Goal: Task Accomplishment & Management: Manage account settings

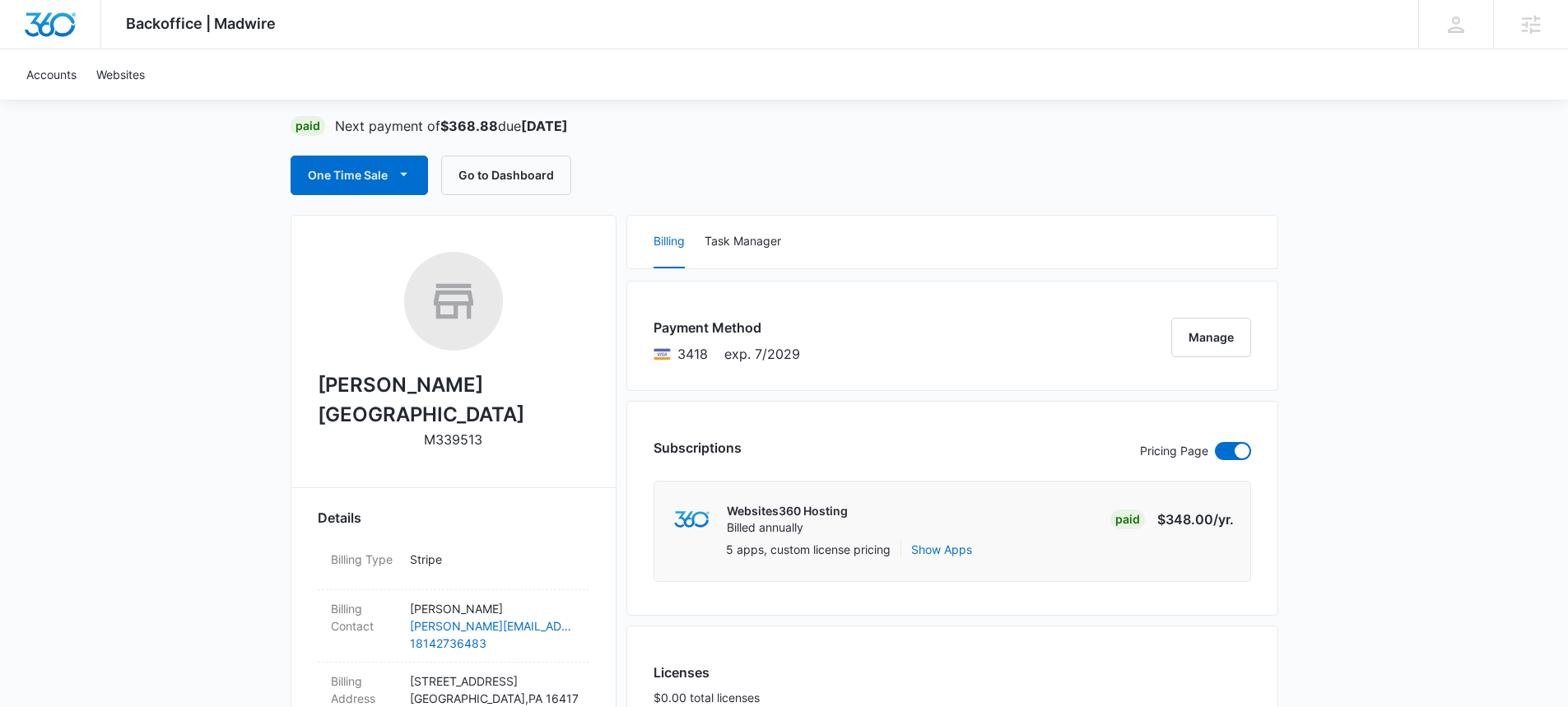
scroll to position [368, 0]
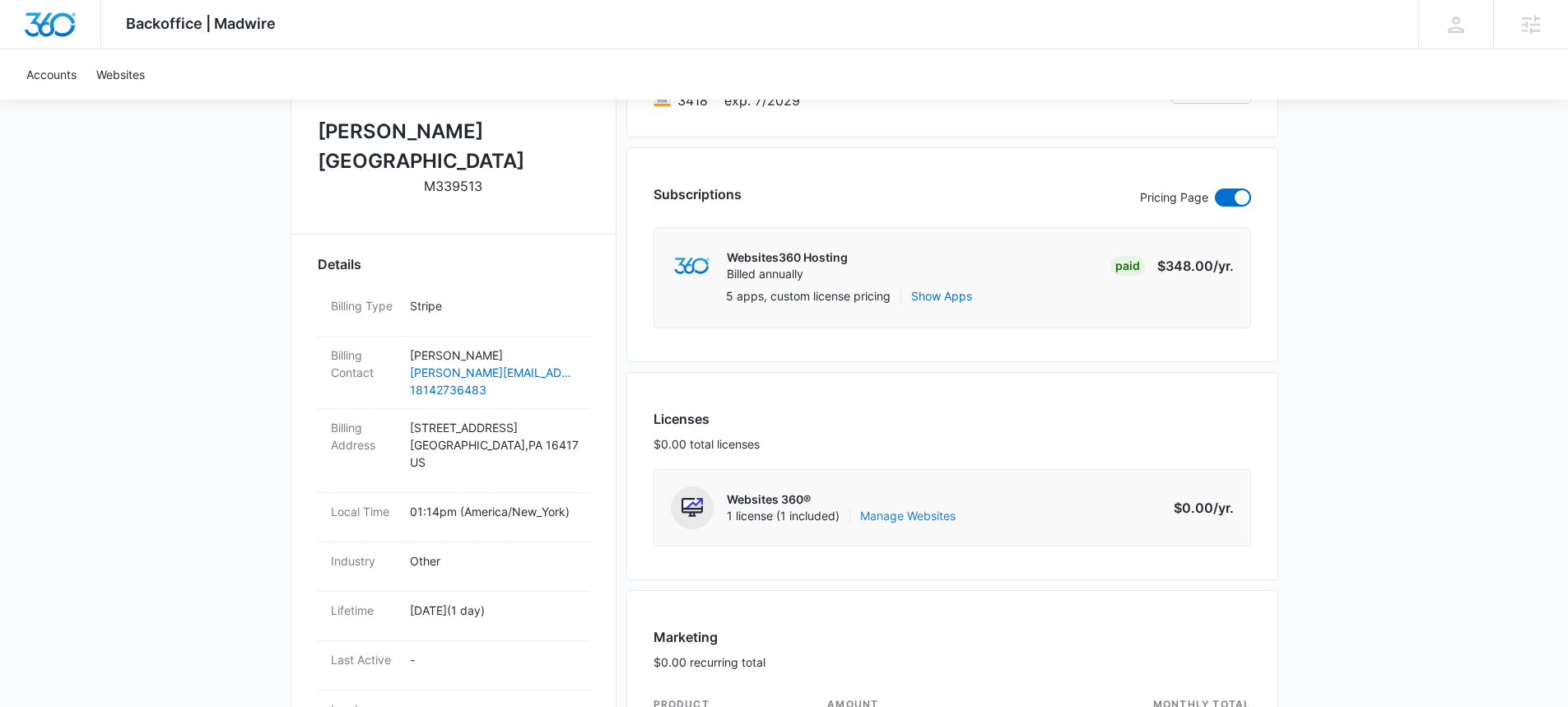
click at [908, 516] on link "Manage Websites" at bounding box center [907, 516] width 96 height 16
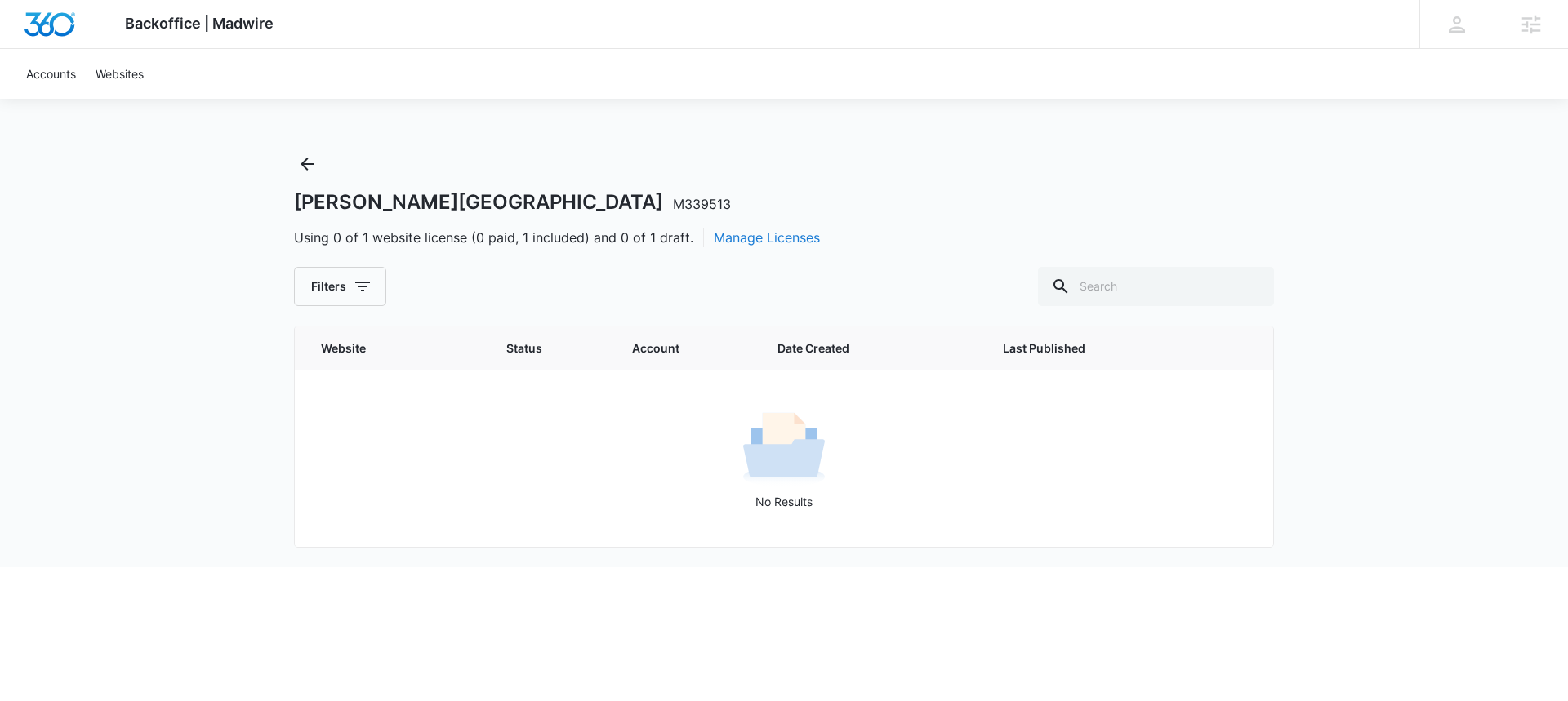
click at [758, 238] on button "Manage Licenses" at bounding box center [767, 237] width 107 height 19
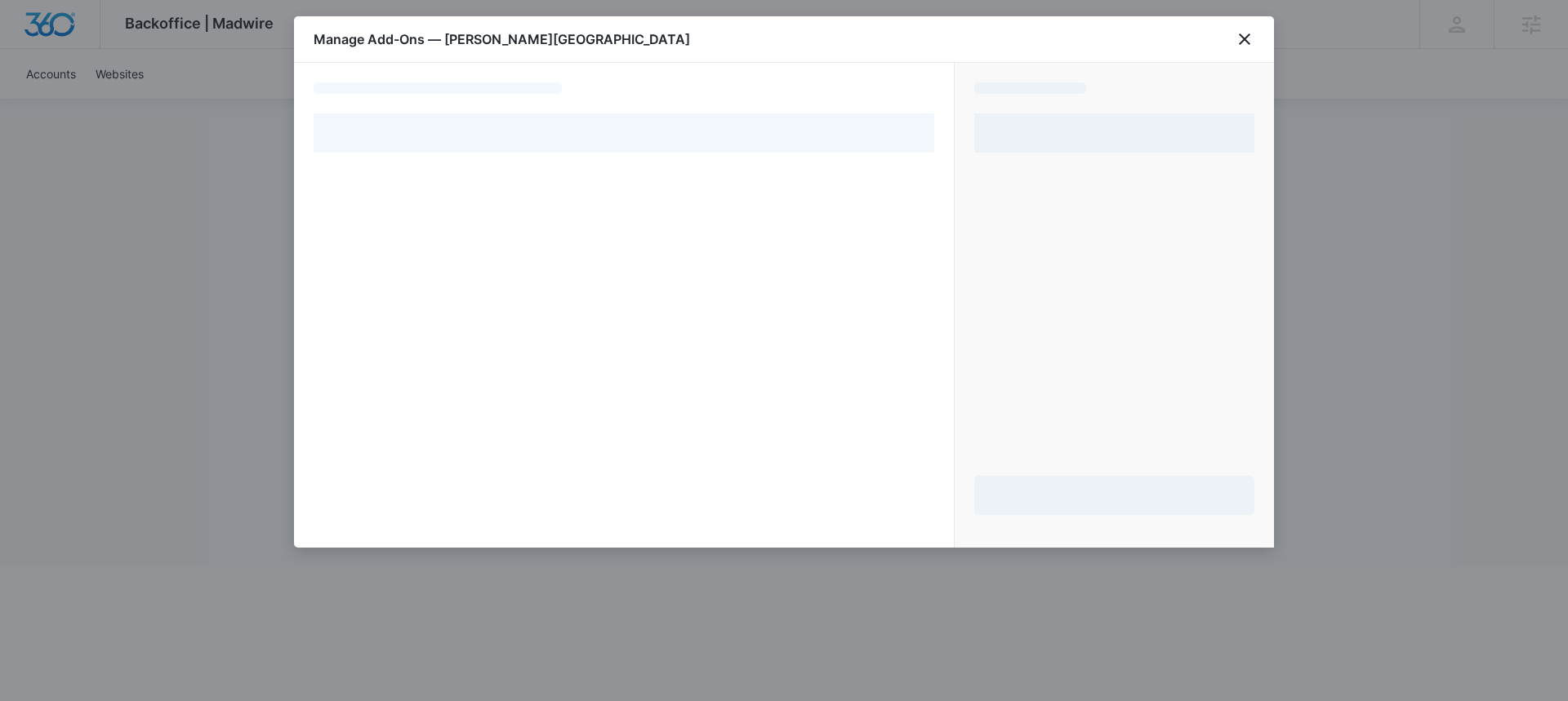
select select "pm_1SFbhLA4n8RTgNjUxmXNMe4y"
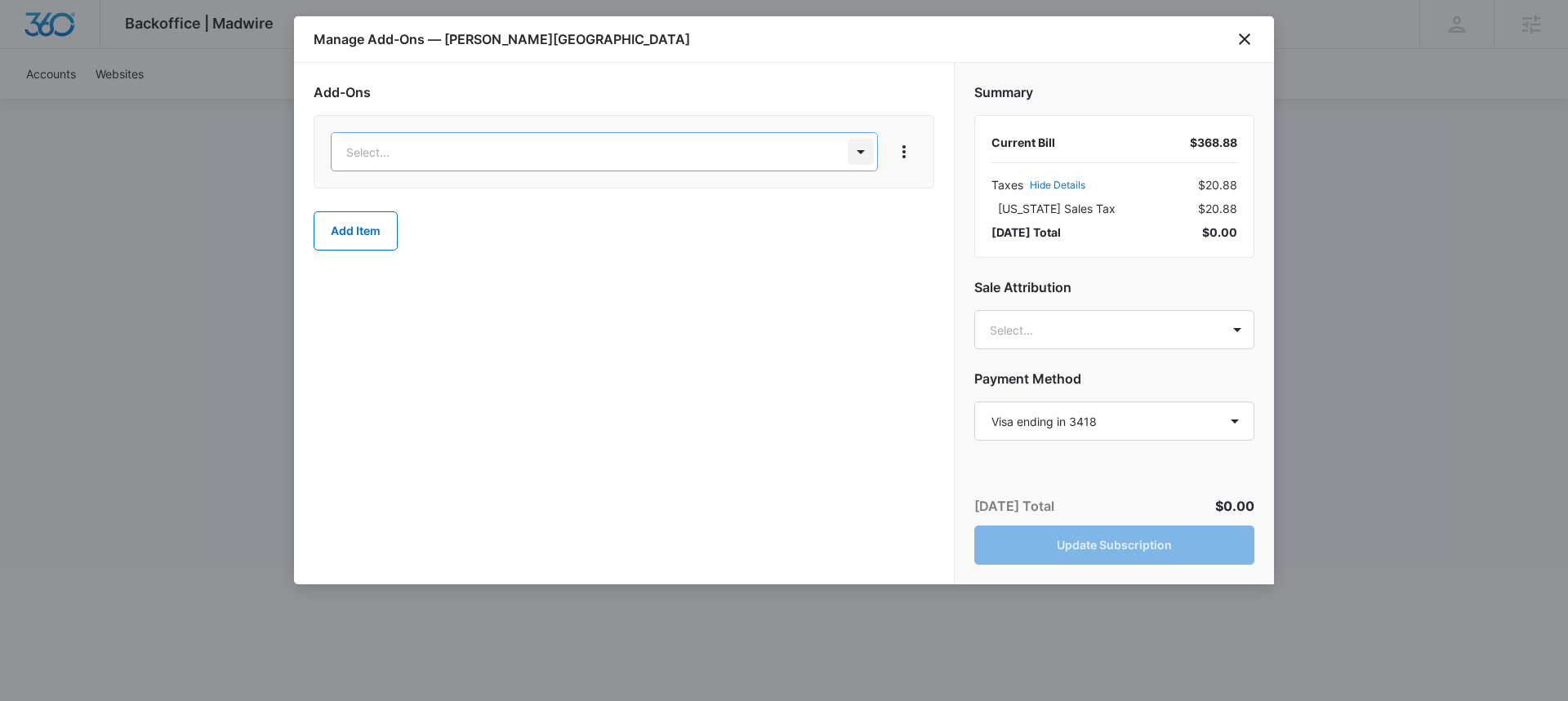
click at [855, 149] on body "Backoffice | Madwire Apps Settings [PERSON_NAME] MacKinnon [EMAIL_ADDRESS][PERS…" at bounding box center [784, 283] width 1568 height 567
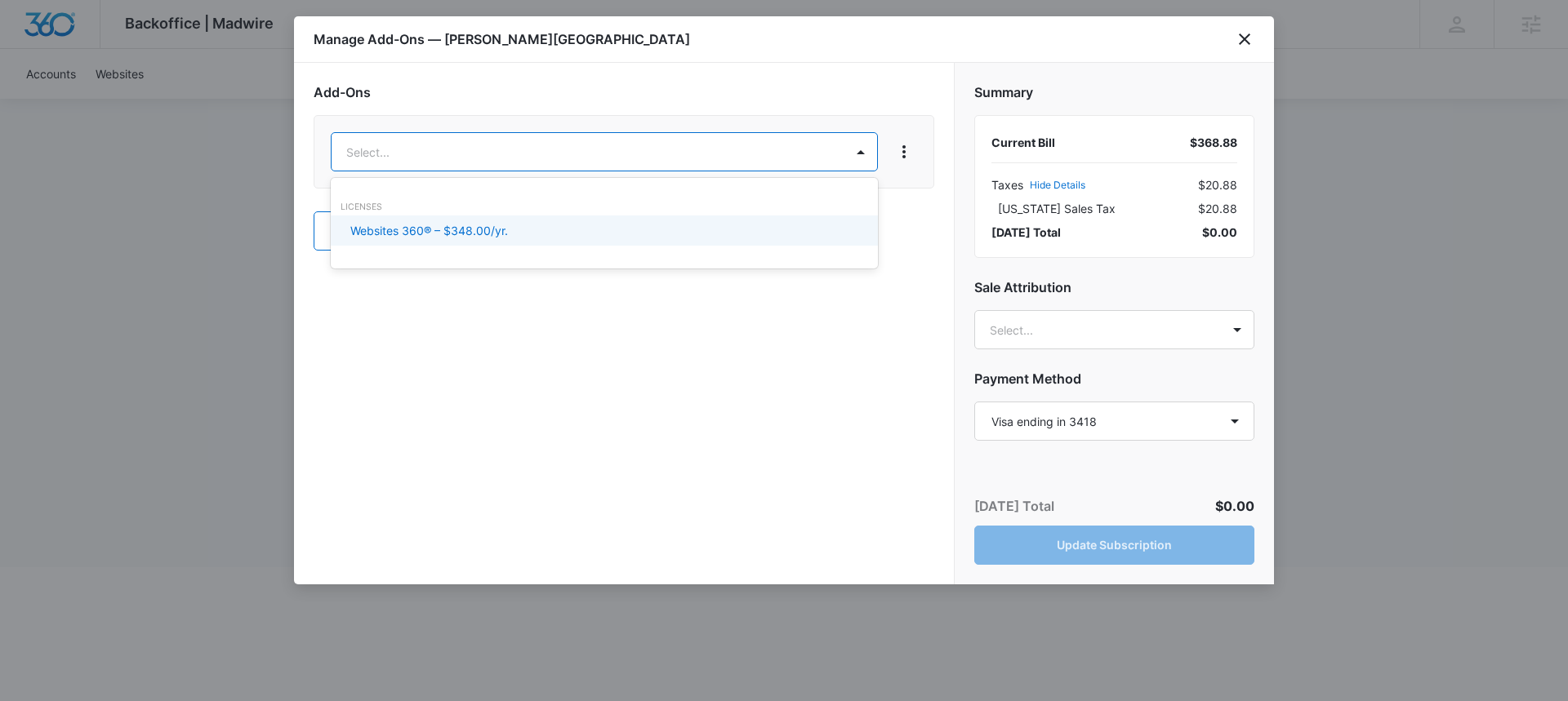
click at [703, 230] on div "Websites 360® – $348.00/yr." at bounding box center [603, 230] width 505 height 17
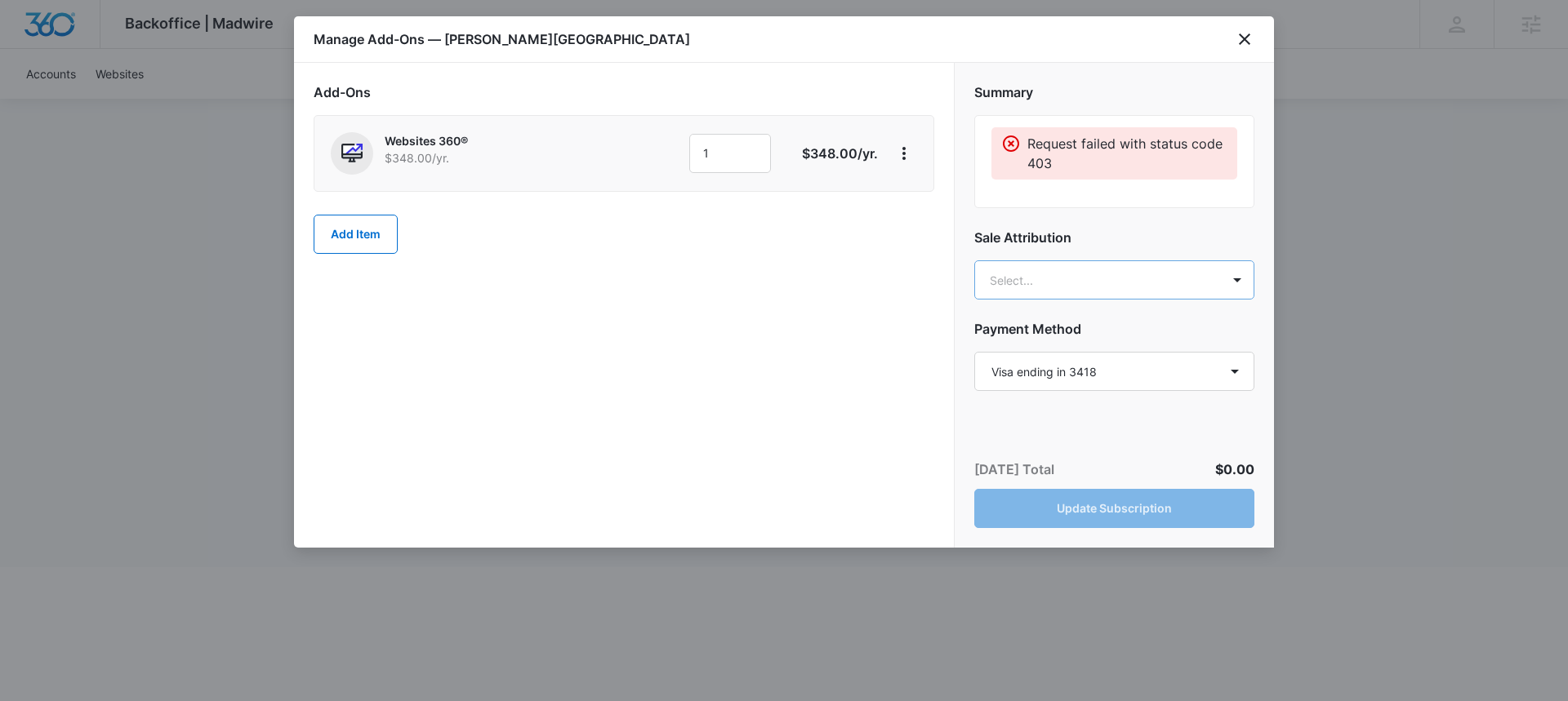
click at [1017, 288] on body "Backoffice | Madwire Apps Settings [PERSON_NAME] MacKinnon [EMAIL_ADDRESS][PERS…" at bounding box center [784, 283] width 1568 height 567
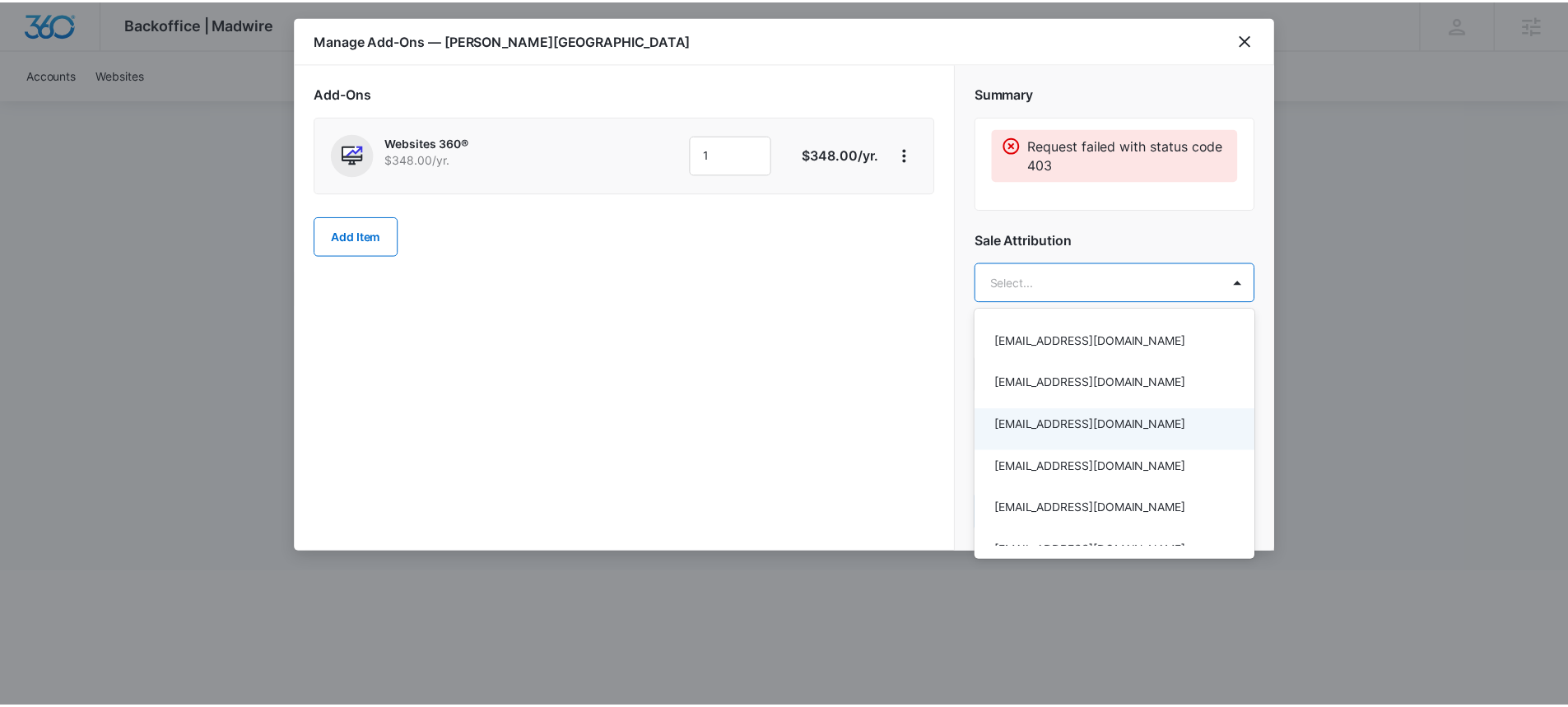
scroll to position [916, 0]
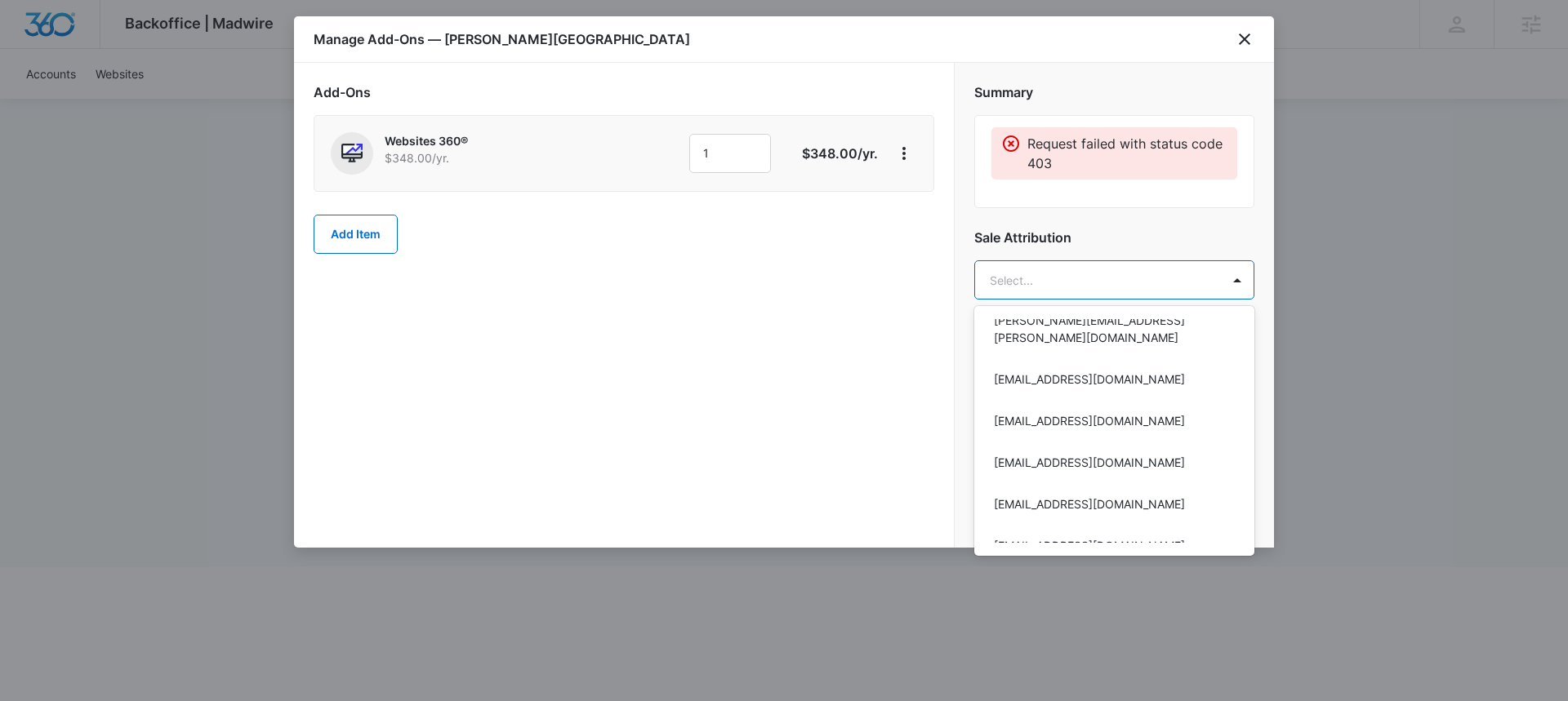
click at [1245, 37] on div at bounding box center [784, 350] width 1568 height 701
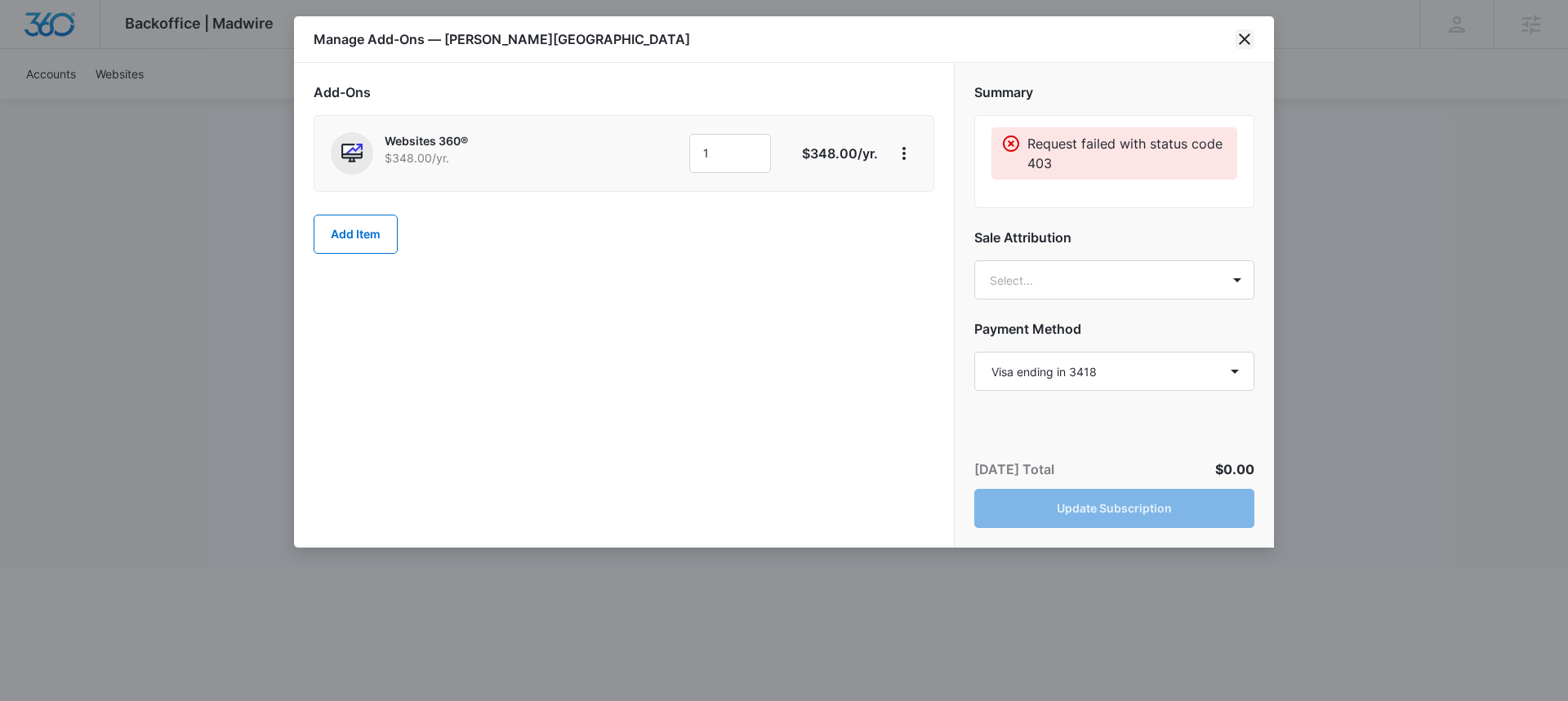
click at [1245, 37] on icon "close" at bounding box center [1245, 39] width 12 height 12
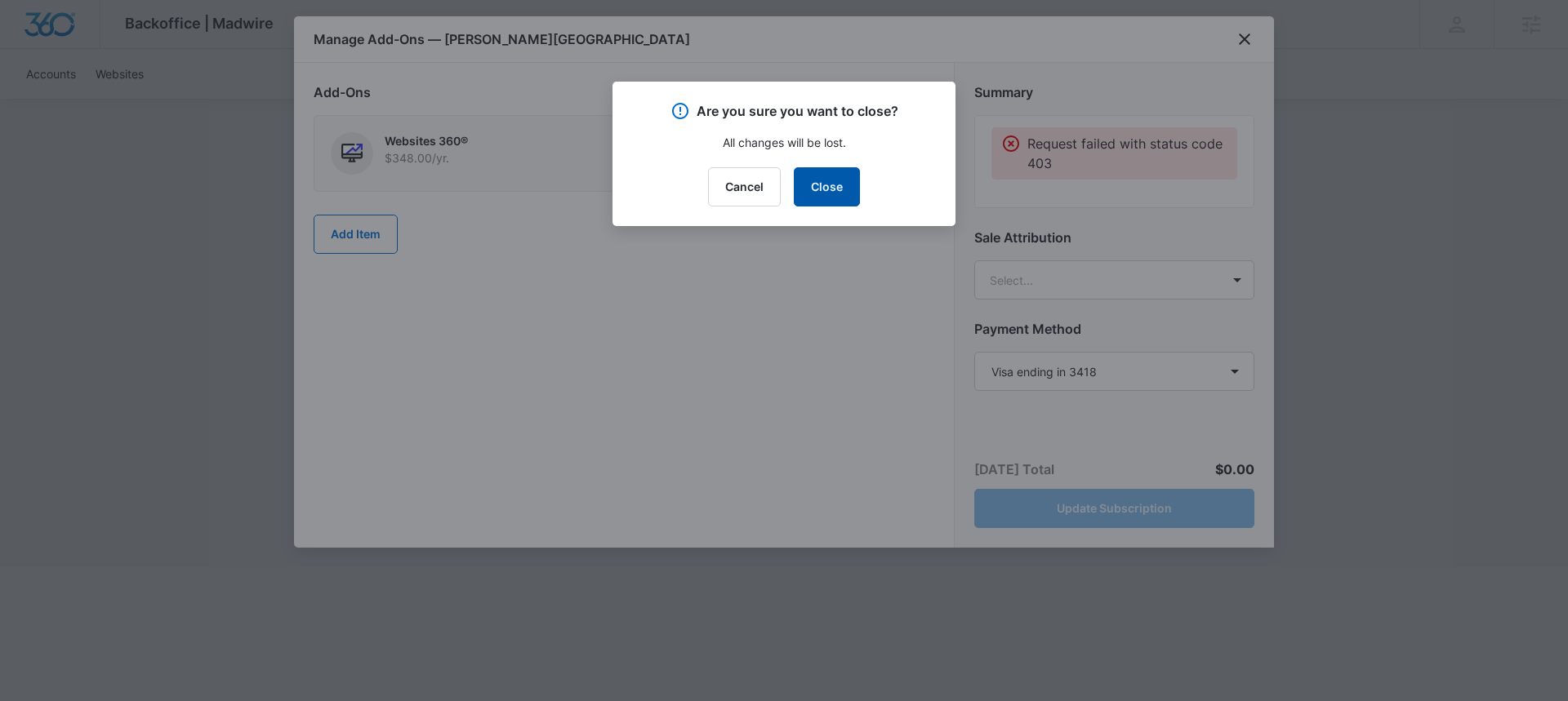
click at [825, 191] on button "Close" at bounding box center [826, 186] width 66 height 39
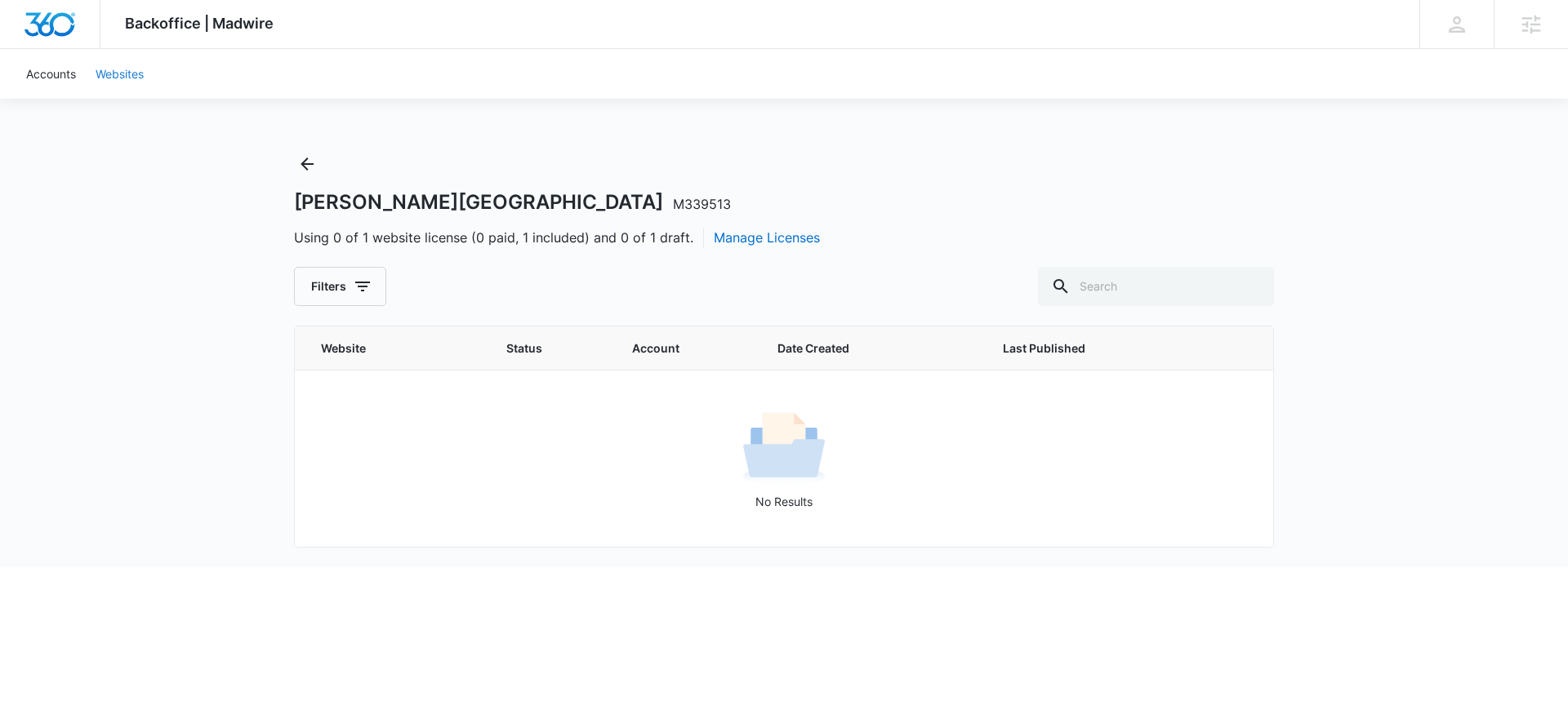
click at [126, 75] on link "Websites" at bounding box center [119, 74] width 68 height 50
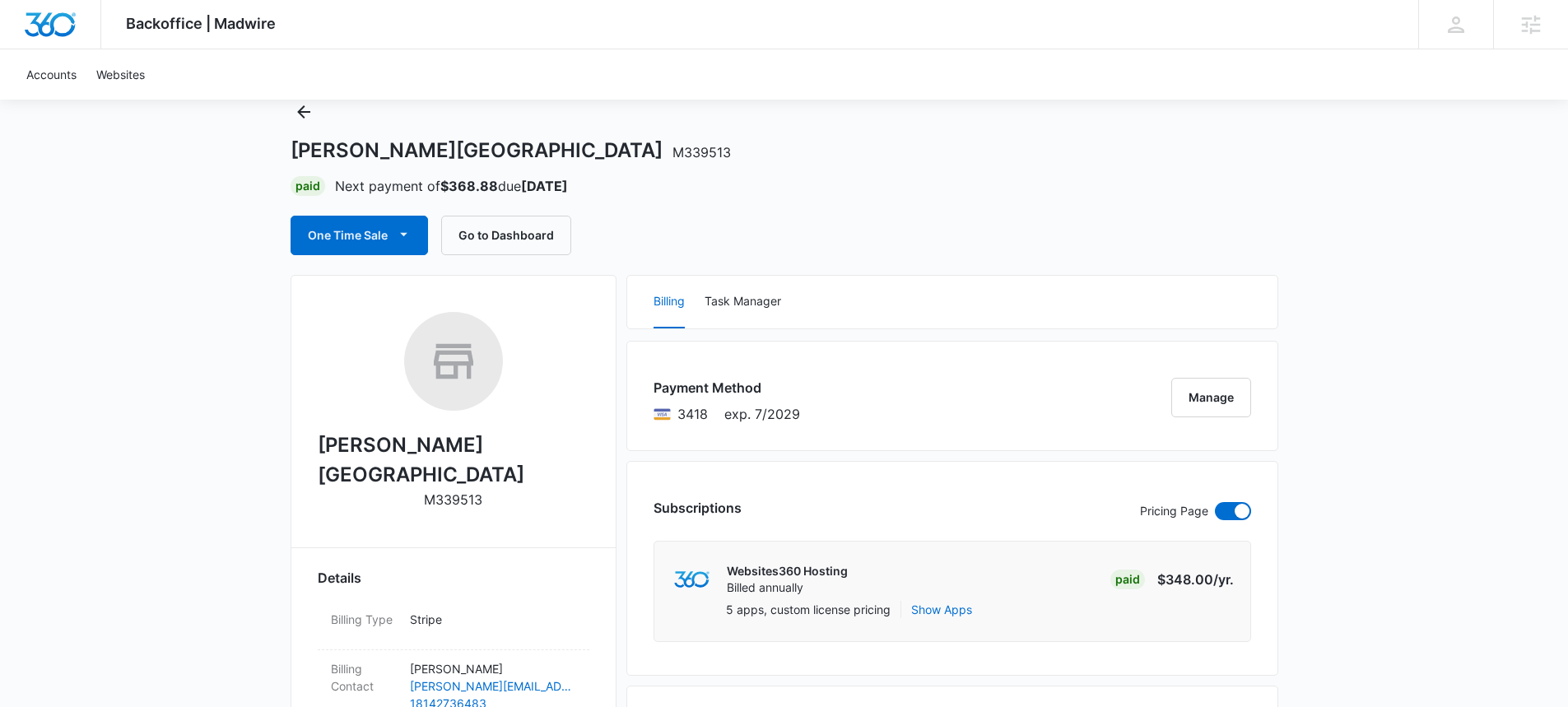
scroll to position [26, 0]
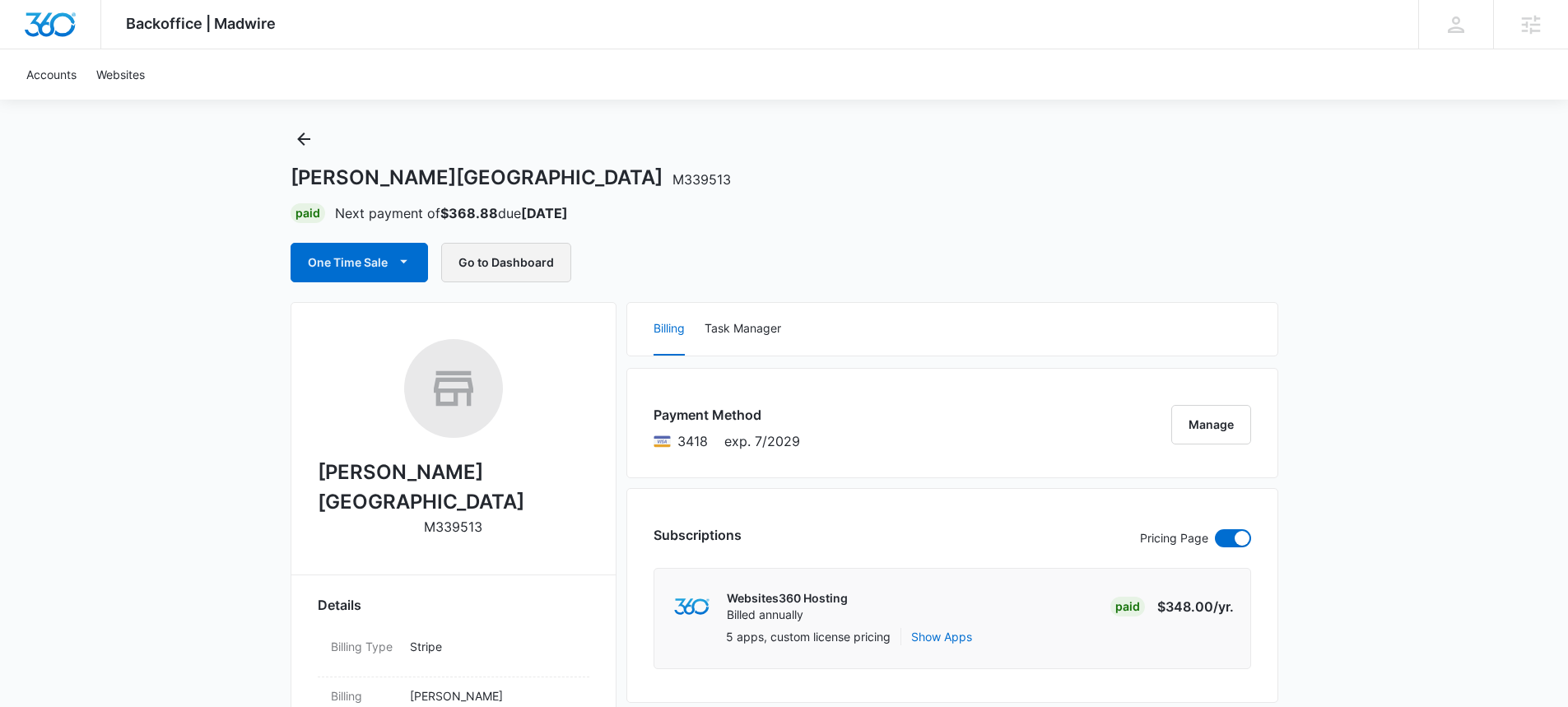
click at [531, 262] on button "Go to Dashboard" at bounding box center [506, 262] width 130 height 40
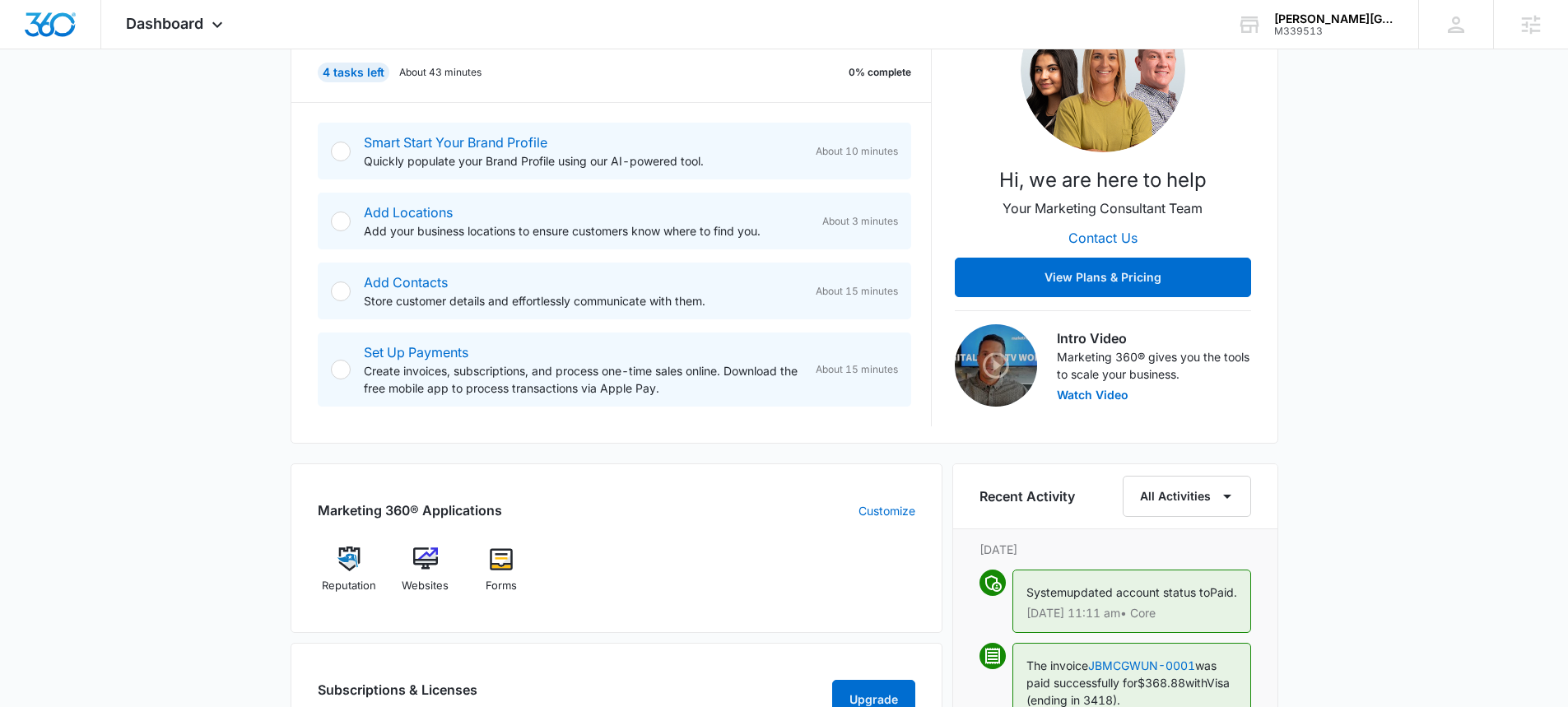
scroll to position [475, 0]
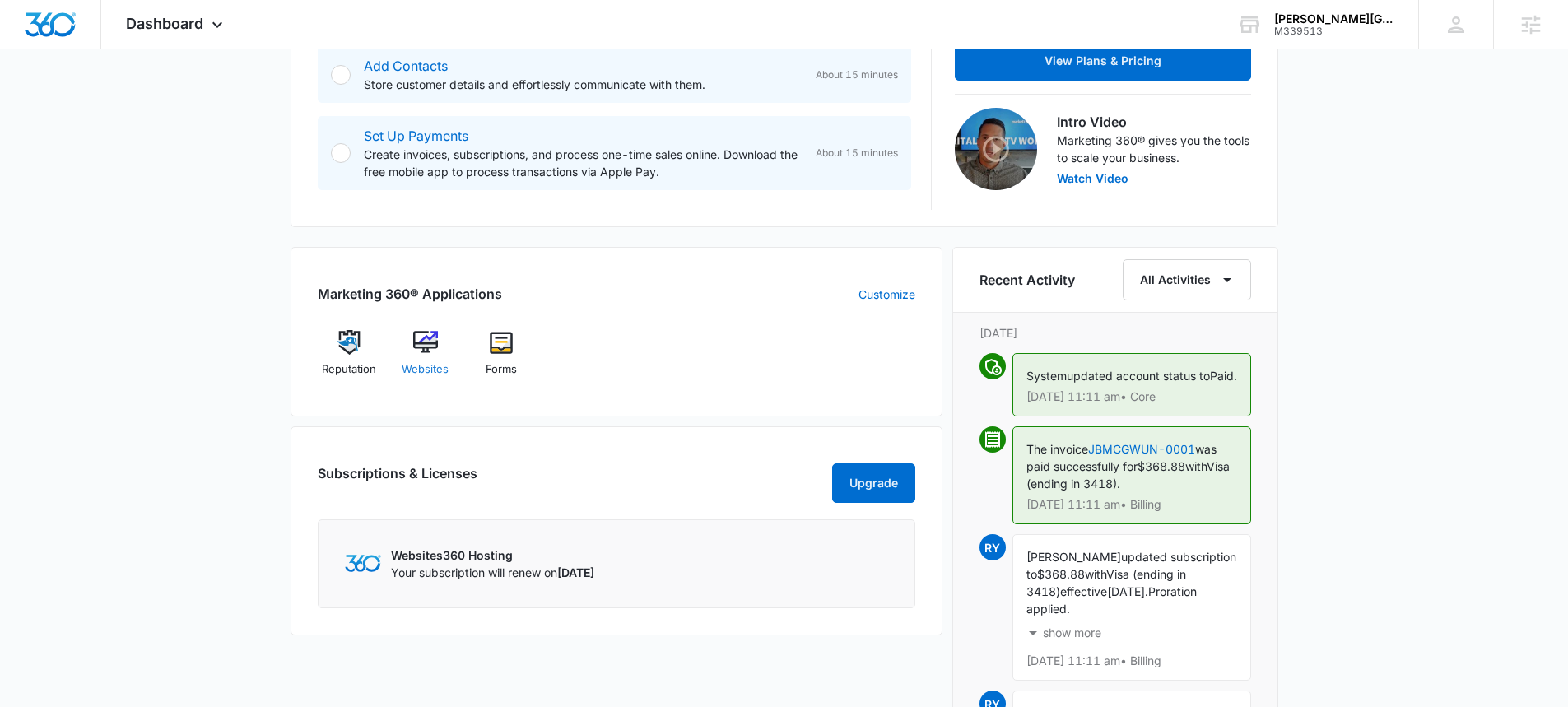
click at [419, 348] on img at bounding box center [426, 342] width 25 height 25
